Goal: Find specific page/section: Find specific page/section

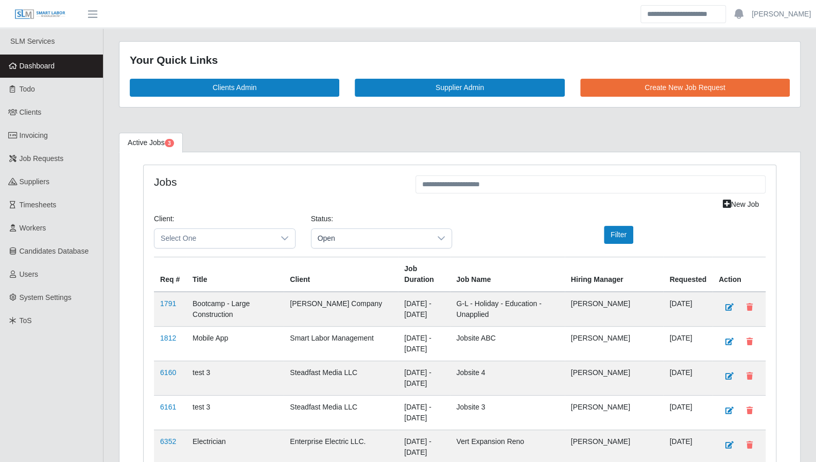
click at [69, 64] on link "Dashboard" at bounding box center [51, 66] width 103 height 23
click at [36, 183] on span "Suppliers" at bounding box center [35, 182] width 30 height 8
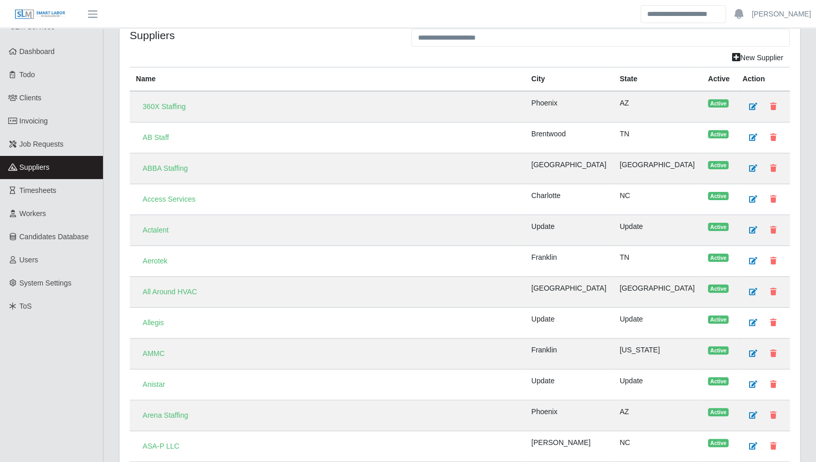
scroll to position [15, 0]
click at [474, 32] on input "text" at bounding box center [600, 37] width 378 height 18
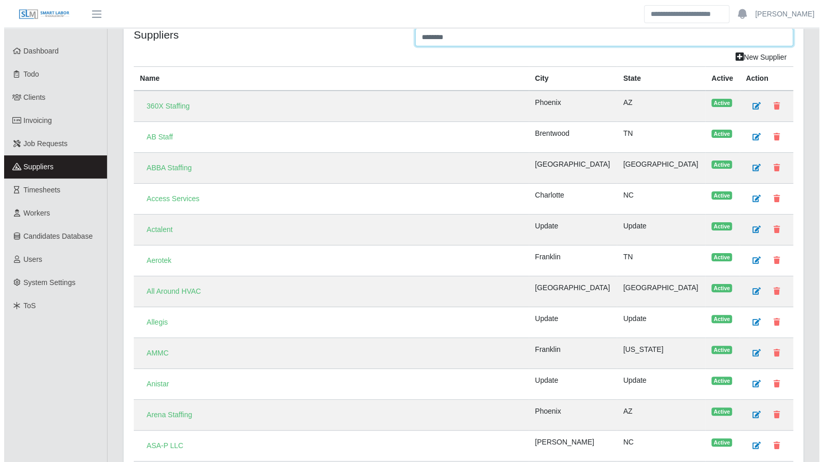
scroll to position [0, 0]
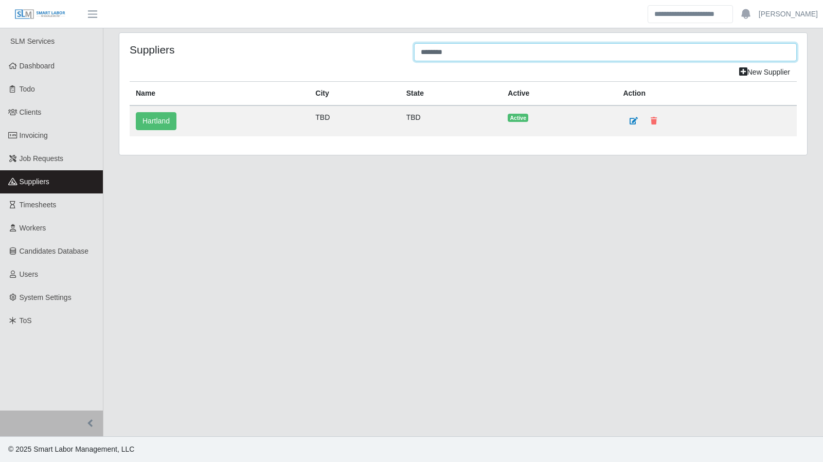
type input "********"
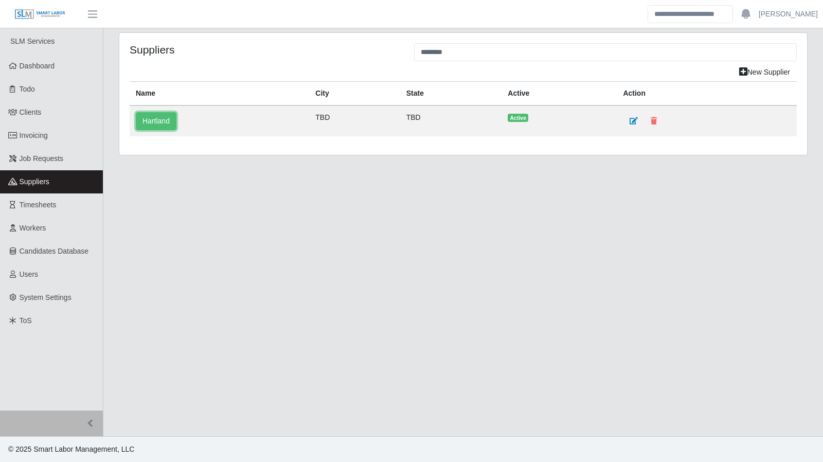
click at [155, 120] on link "Hartland" at bounding box center [156, 121] width 41 height 18
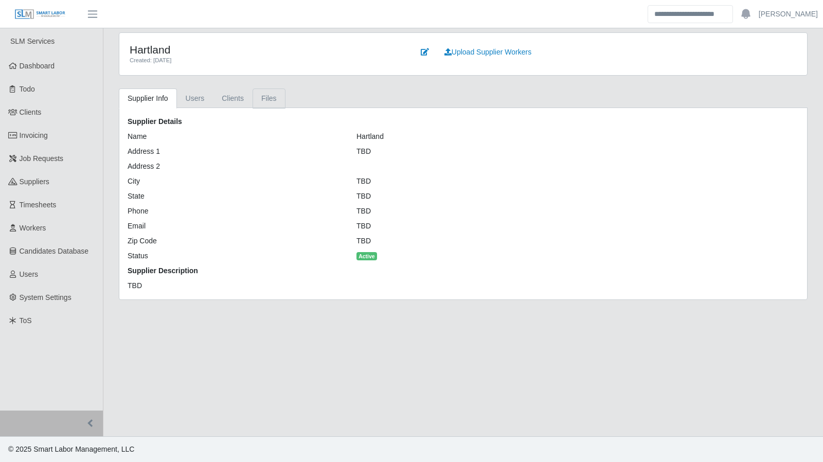
click at [259, 98] on link "Files" at bounding box center [269, 98] width 33 height 20
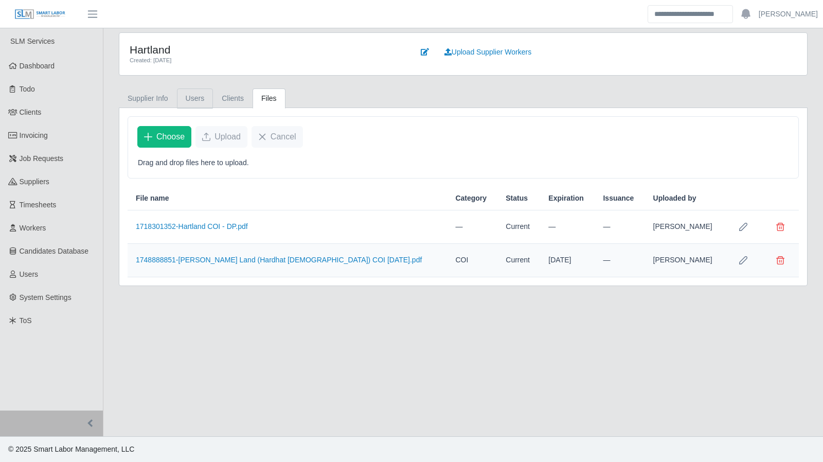
click at [200, 96] on link "Users" at bounding box center [195, 98] width 37 height 20
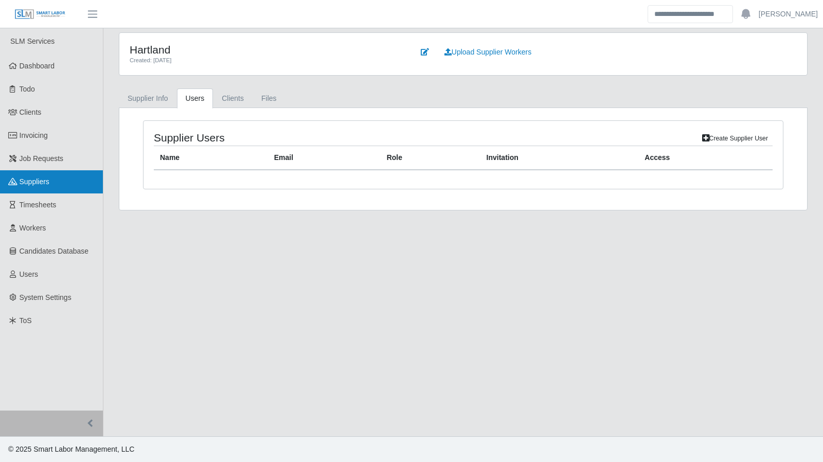
click at [50, 189] on link "Suppliers" at bounding box center [51, 181] width 103 height 23
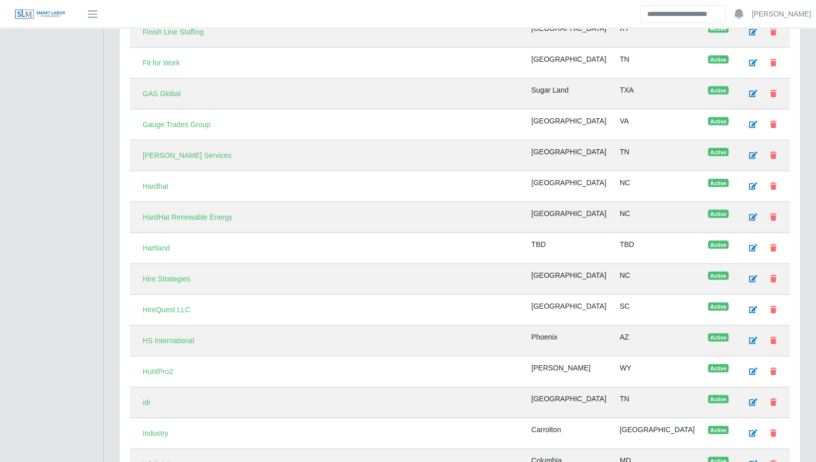
scroll to position [1261, 0]
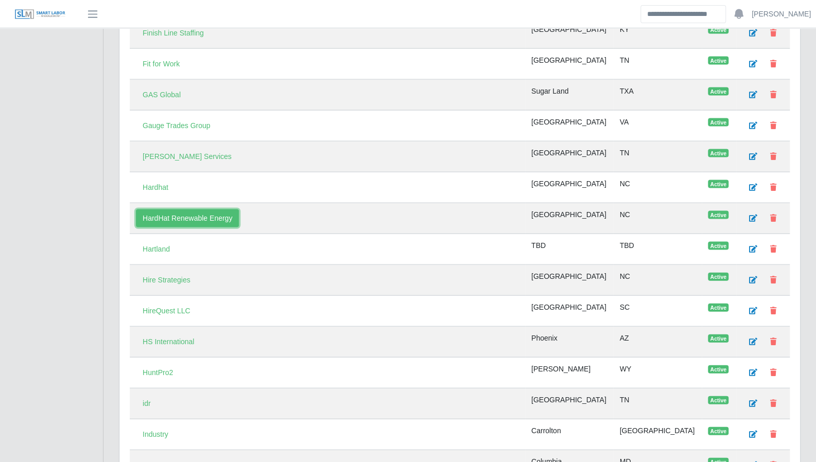
click at [189, 209] on link "HardHat Renewable Energy" at bounding box center [187, 218] width 103 height 18
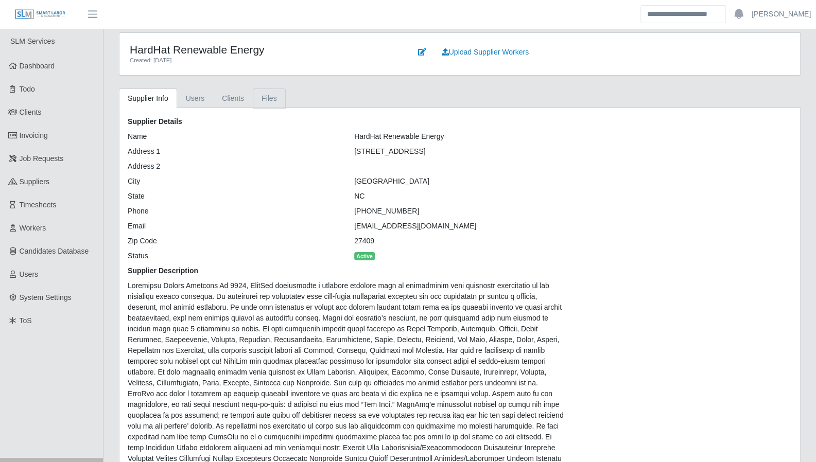
click at [274, 98] on link "Files" at bounding box center [269, 98] width 33 height 20
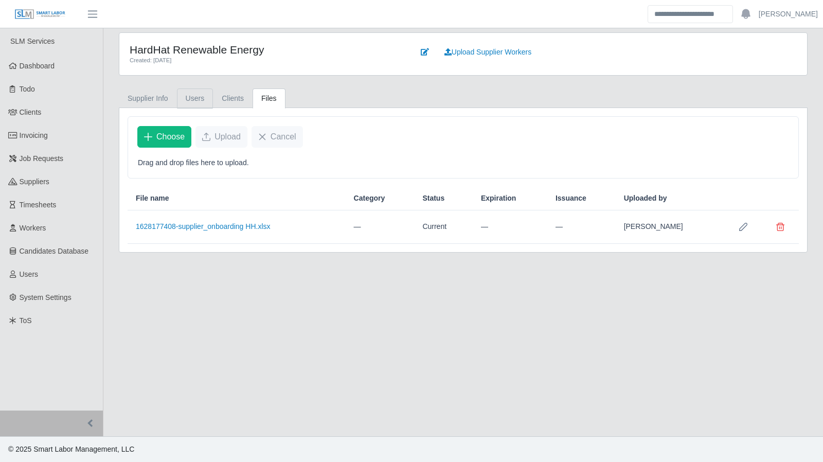
click at [196, 94] on link "Users" at bounding box center [195, 98] width 37 height 20
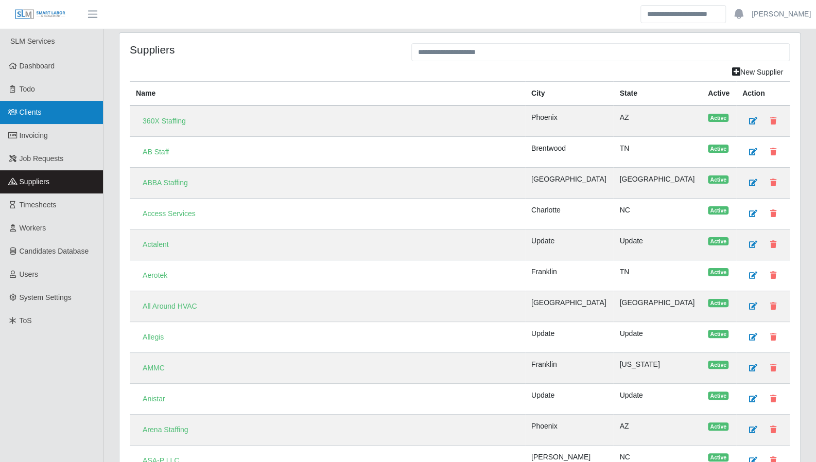
click at [38, 116] on span "Clients" at bounding box center [31, 112] width 22 height 8
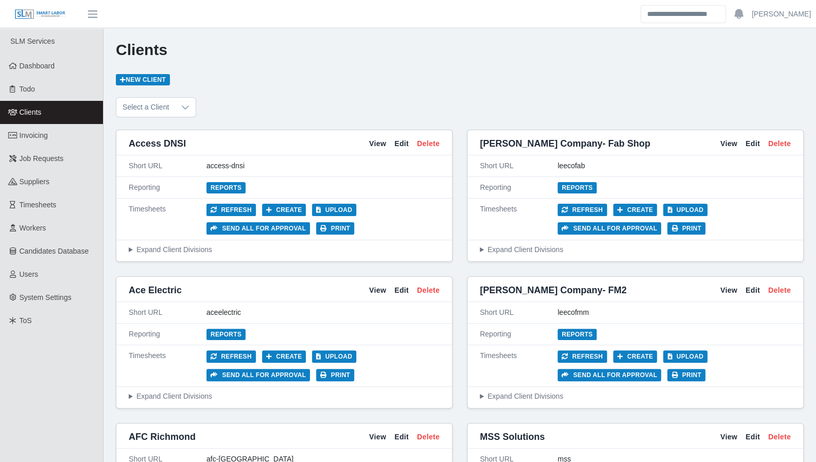
click at [215, 225] on icon at bounding box center [213, 228] width 7 height 6
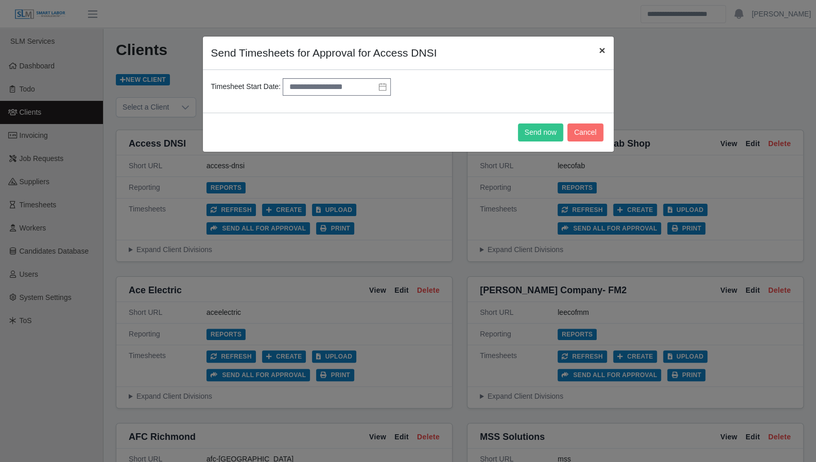
click at [601, 52] on span "×" at bounding box center [601, 50] width 6 height 12
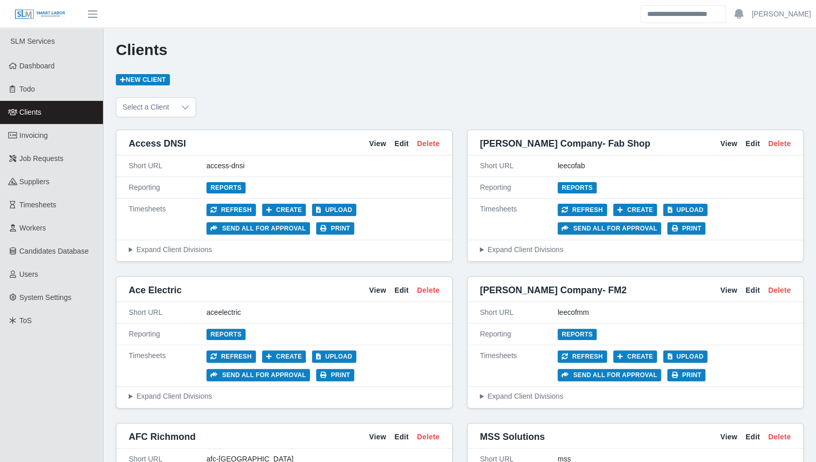
scroll to position [2242, 0]
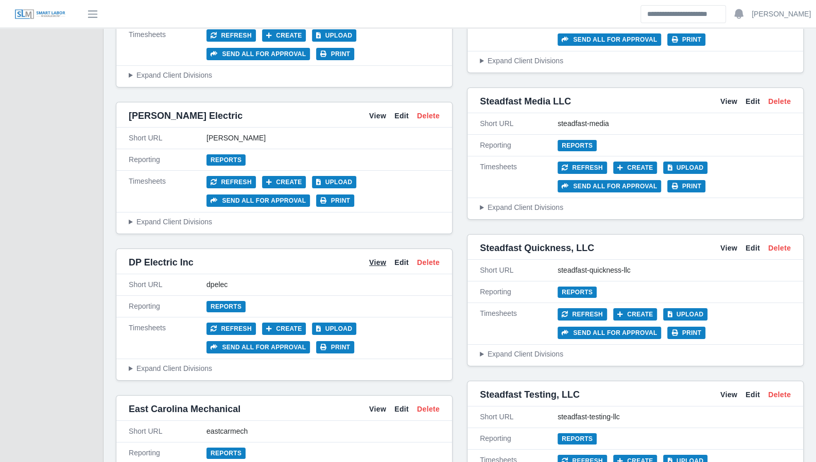
click at [377, 257] on link "View" at bounding box center [377, 262] width 17 height 11
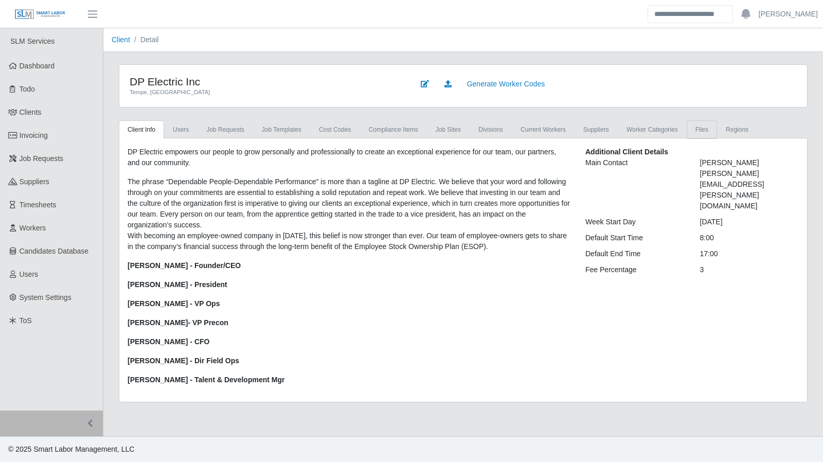
click at [692, 125] on link "Files" at bounding box center [702, 129] width 30 height 19
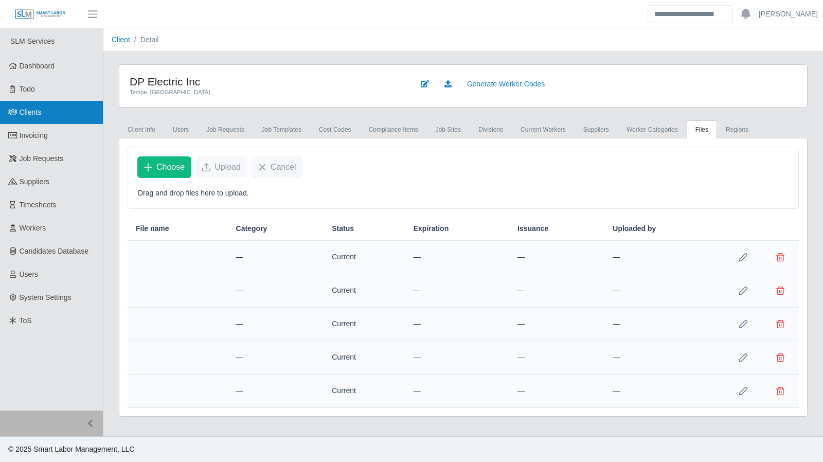
click at [51, 113] on link "Clients" at bounding box center [51, 112] width 103 height 23
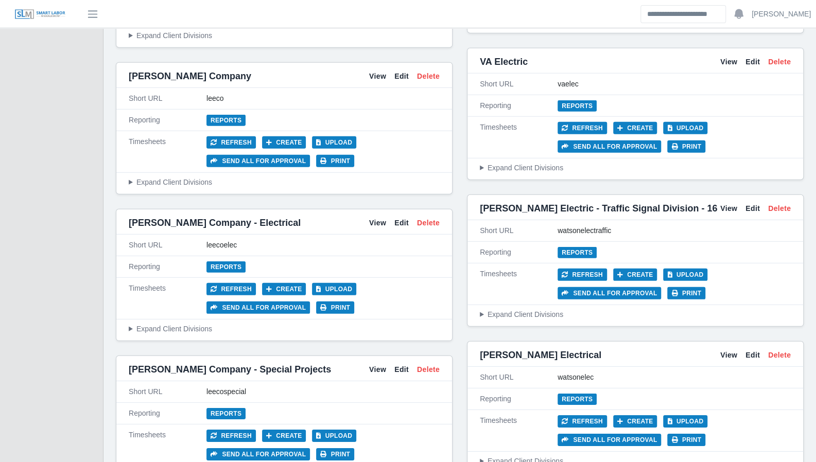
scroll to position [4131, 0]
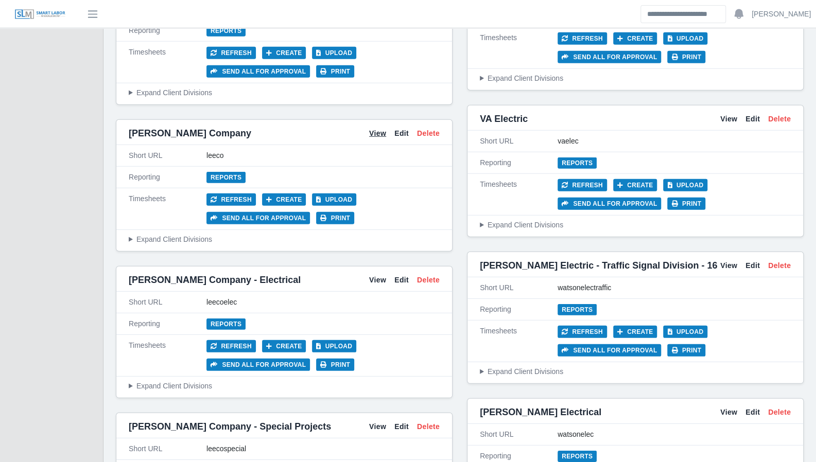
click at [380, 128] on link "View" at bounding box center [377, 133] width 17 height 11
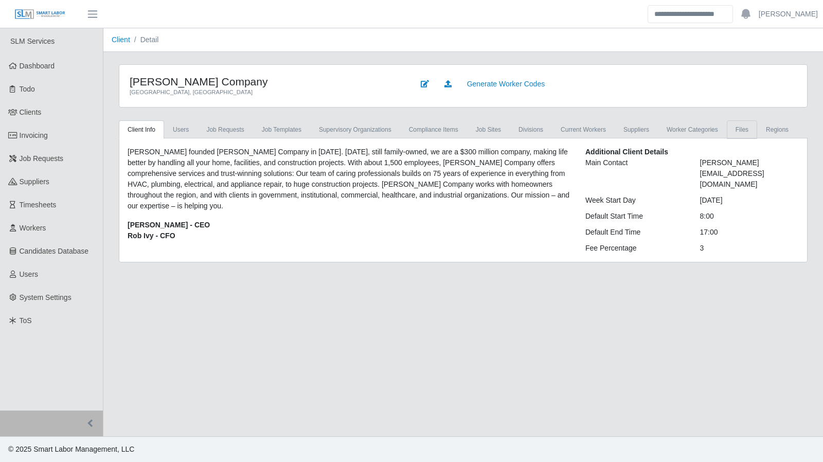
click at [727, 132] on link "Files" at bounding box center [742, 129] width 30 height 19
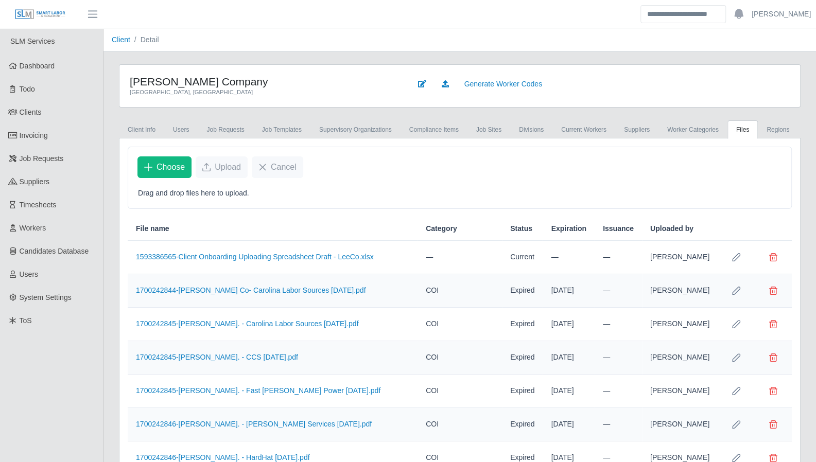
scroll to position [1995, 0]
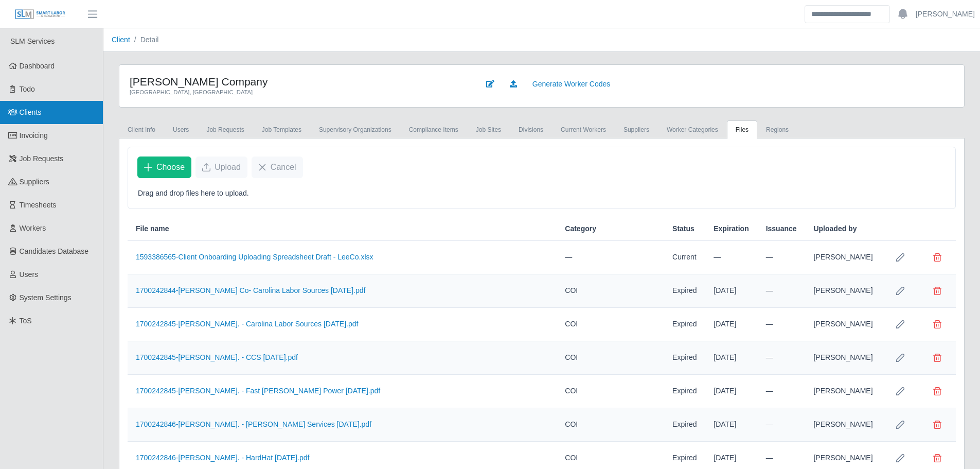
click at [14, 111] on icon at bounding box center [12, 112] width 9 height 7
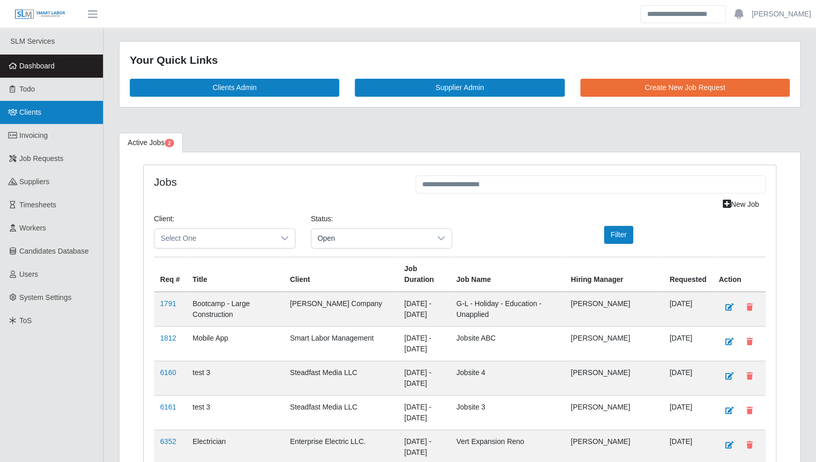
click at [57, 109] on link "Clients" at bounding box center [51, 112] width 103 height 23
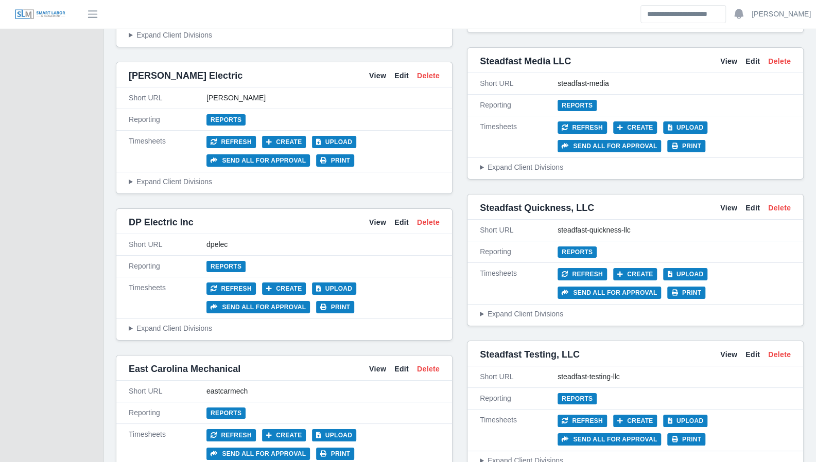
scroll to position [2282, 0]
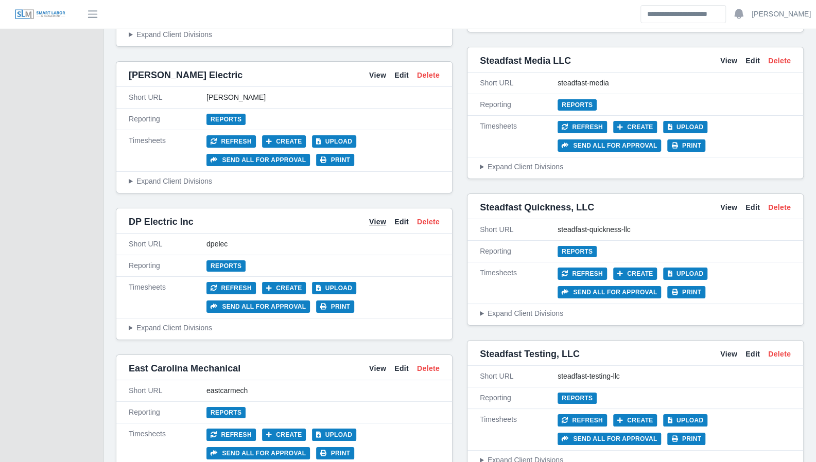
click at [377, 217] on link "View" at bounding box center [377, 222] width 17 height 11
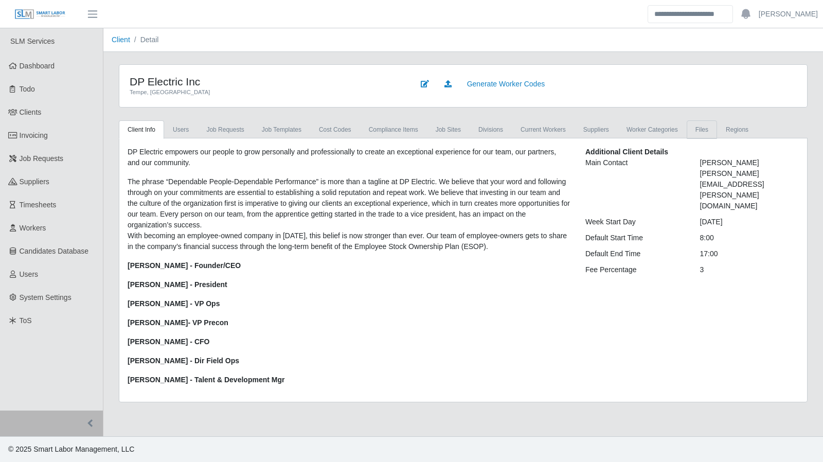
click at [691, 131] on link "Files" at bounding box center [702, 129] width 30 height 19
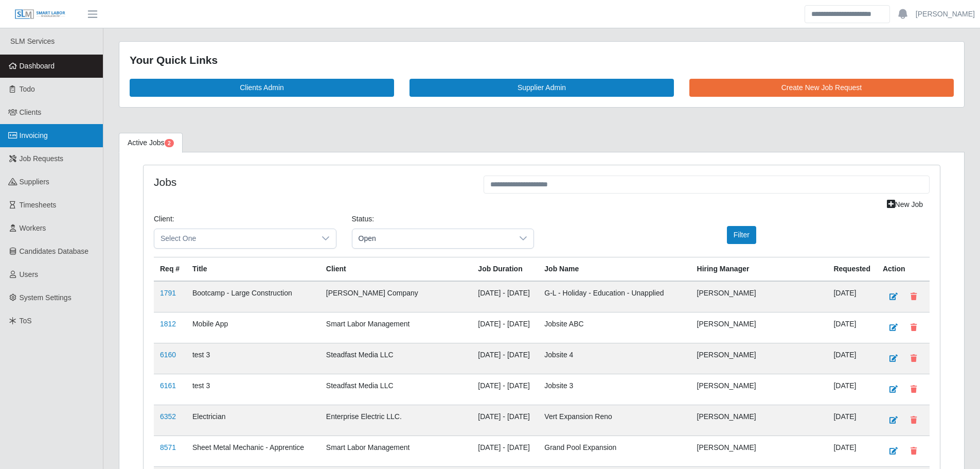
drag, startPoint x: 44, startPoint y: 140, endPoint x: 149, endPoint y: 111, distance: 108.6
click at [44, 140] on link "Invoicing" at bounding box center [51, 135] width 103 height 23
click at [34, 69] on span "Dashboard" at bounding box center [38, 66] width 36 height 8
click at [59, 75] on link "Dashboard" at bounding box center [51, 66] width 103 height 23
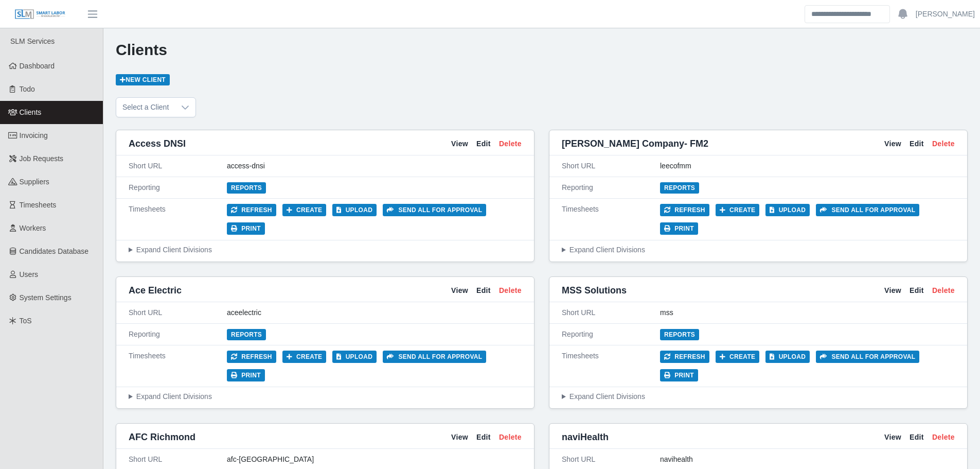
scroll to position [1959, 0]
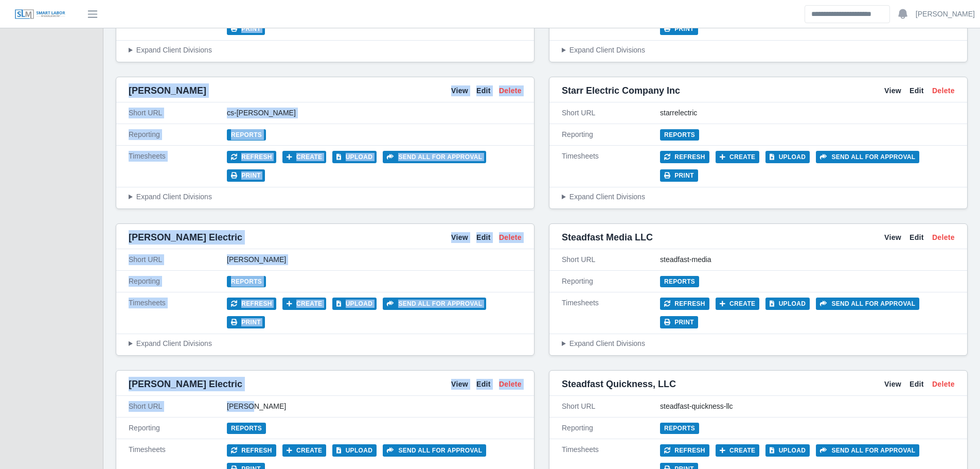
drag, startPoint x: 200, startPoint y: 184, endPoint x: 86, endPoint y: 302, distance: 163.4
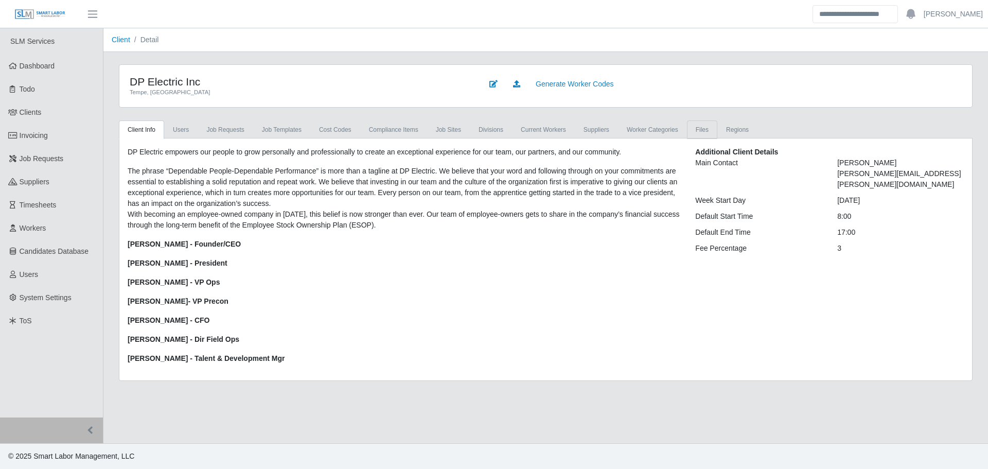
click at [691, 132] on link "Files" at bounding box center [702, 129] width 30 height 19
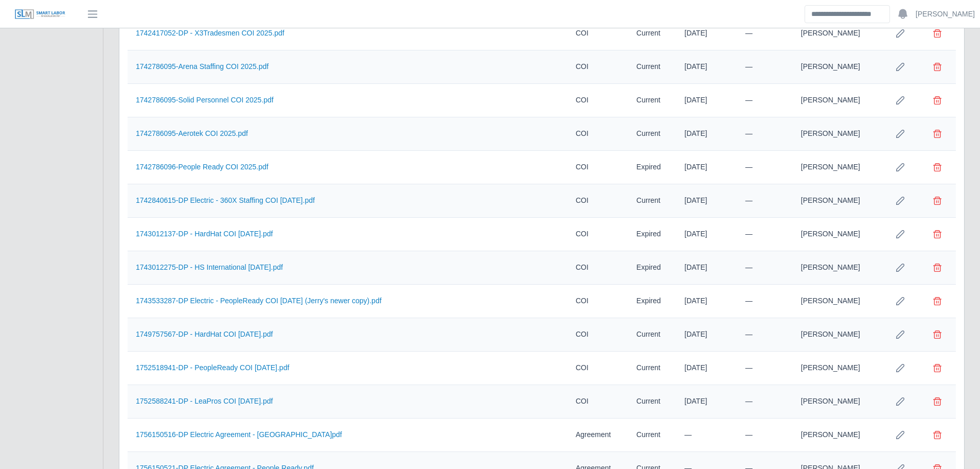
scroll to position [725, 0]
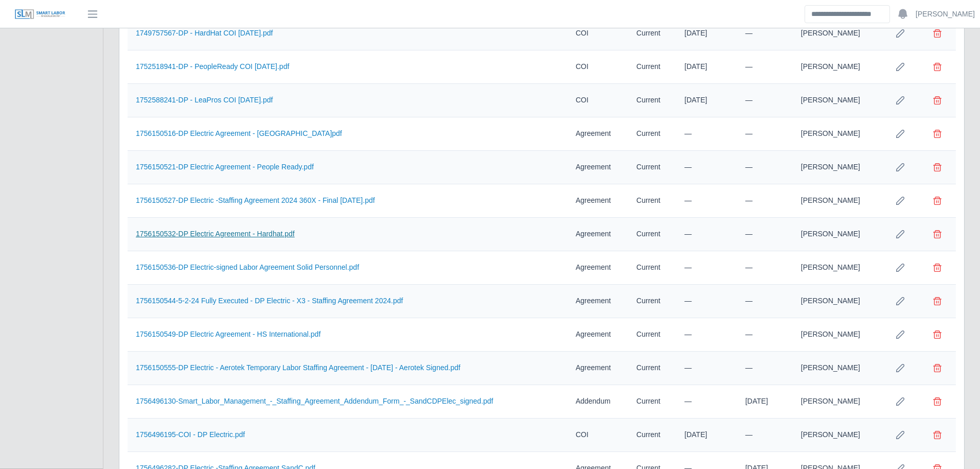
click at [242, 236] on link "1756150532-DP Electric Agreement - Hardhat.pdf" at bounding box center [215, 233] width 159 height 8
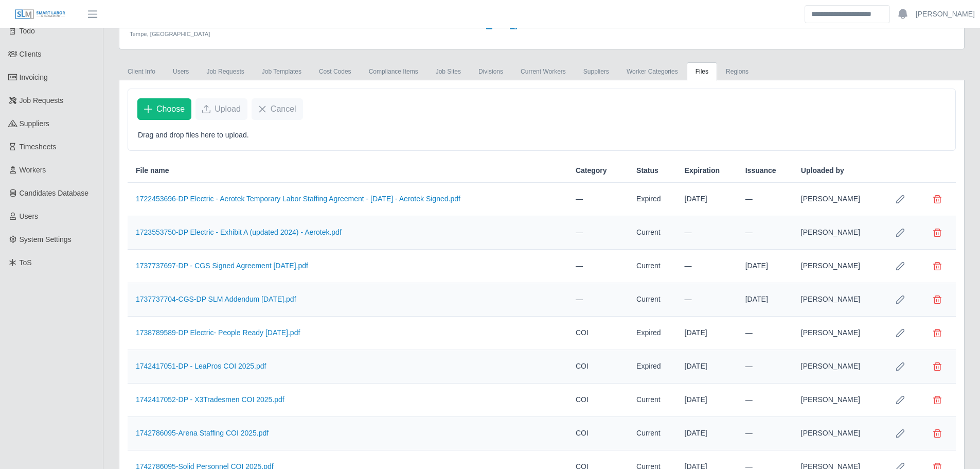
scroll to position [0, 0]
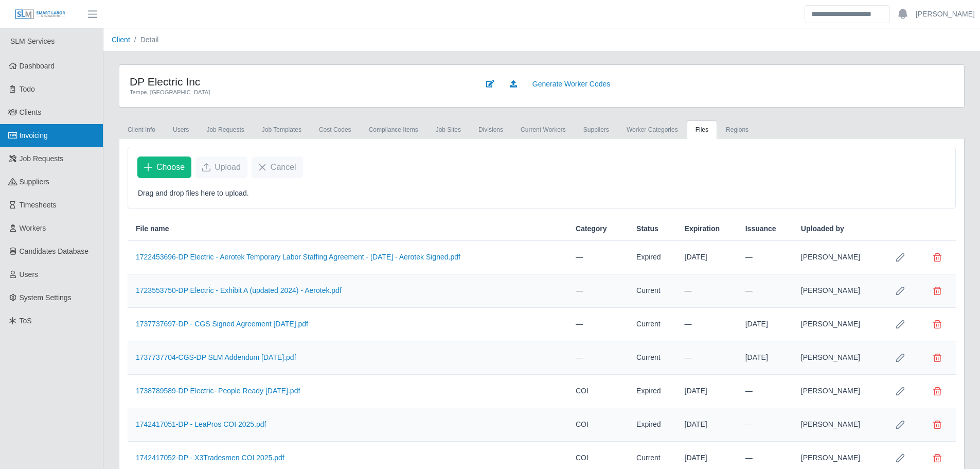
click at [39, 129] on link "Invoicing" at bounding box center [51, 135] width 103 height 23
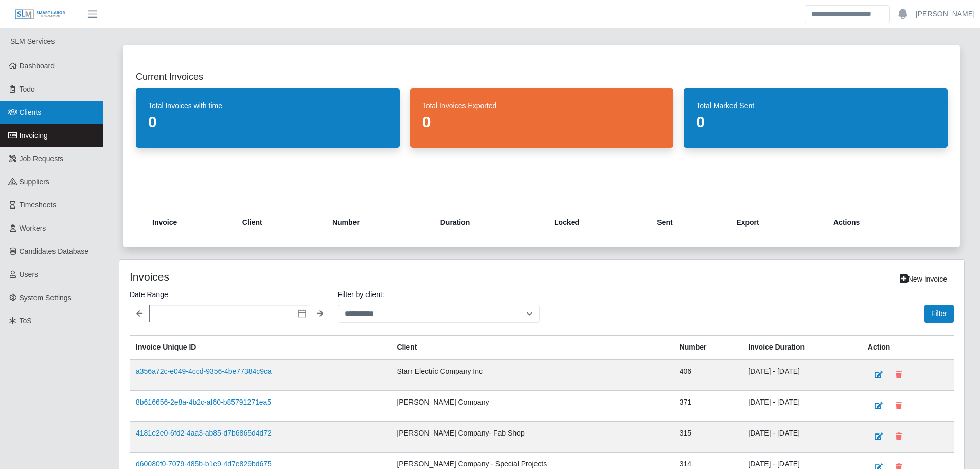
click at [37, 103] on link "Clients" at bounding box center [51, 112] width 103 height 23
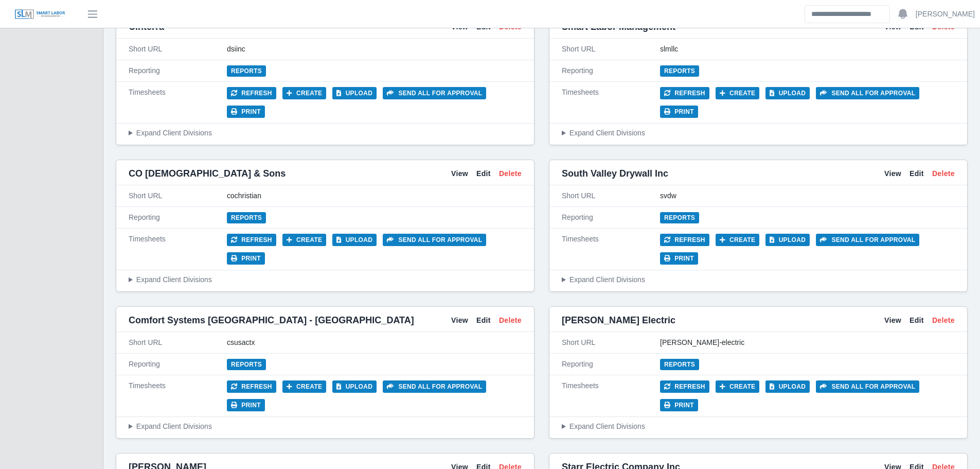
scroll to position [1609, 0]
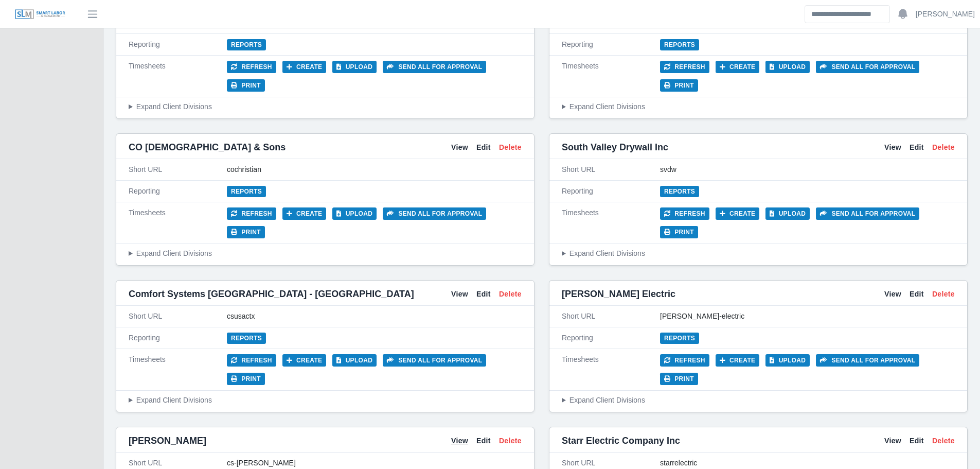
click at [463, 435] on link "View" at bounding box center [459, 440] width 17 height 11
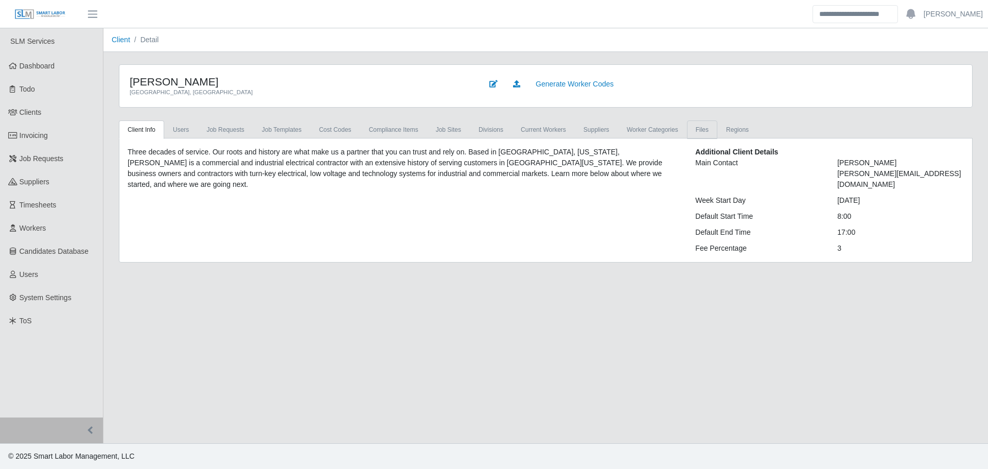
click at [694, 123] on link "Files" at bounding box center [702, 129] width 30 height 19
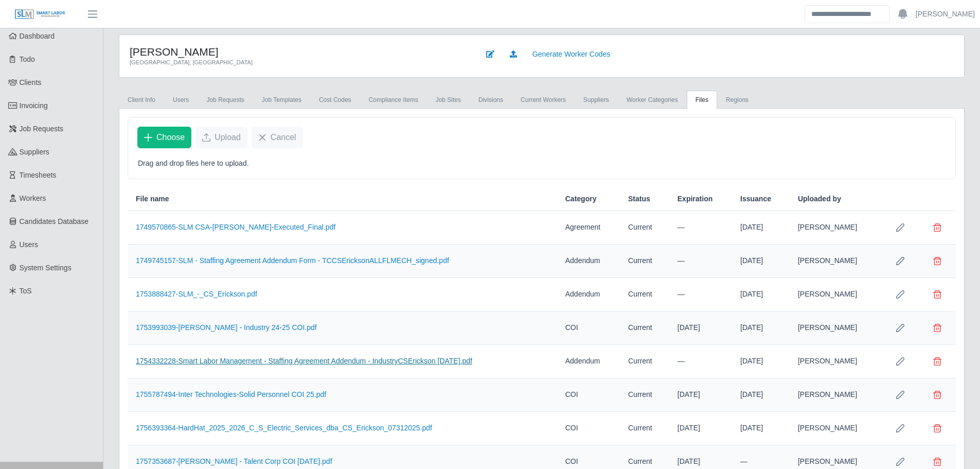
scroll to position [74, 0]
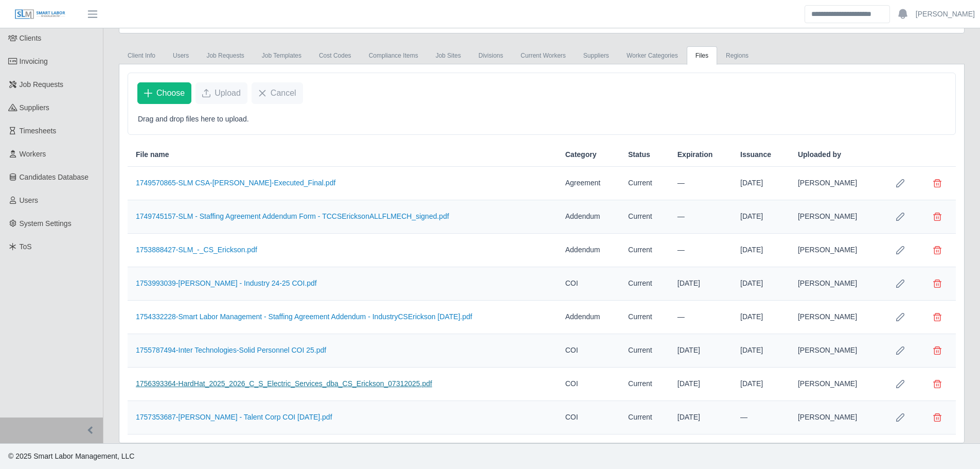
click at [262, 380] on link "1756393364-HardHat_2025_2026_C_S_Electric_Services_dba_CS_Erickson_07312025.pdf" at bounding box center [284, 383] width 296 height 8
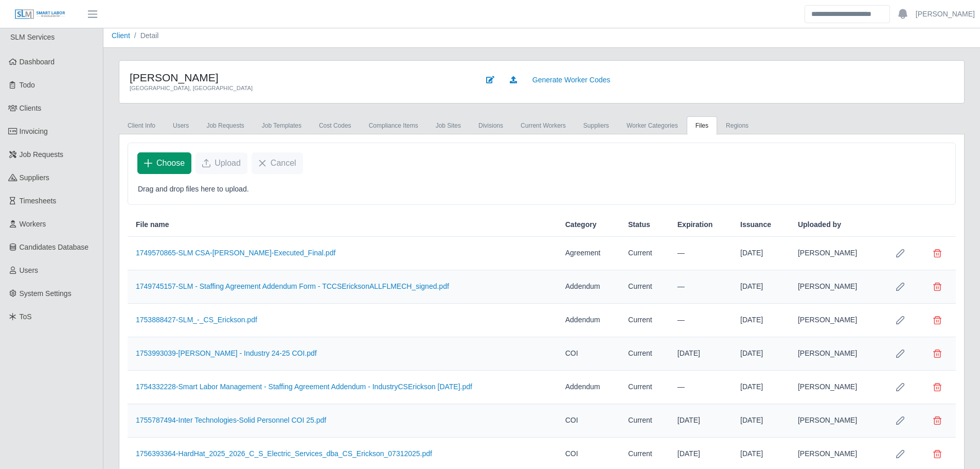
scroll to position [0, 0]
